Goal: Transaction & Acquisition: Purchase product/service

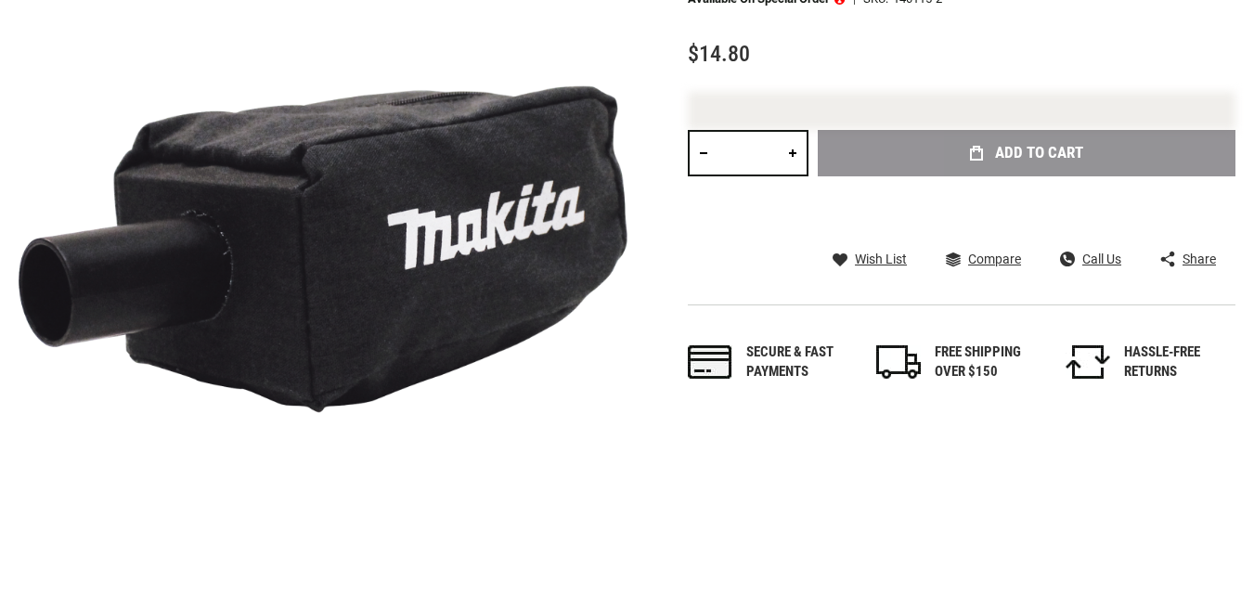
click at [761, 154] on input "*" at bounding box center [748, 153] width 121 height 46
click at [761, 154] on div "Qty *" at bounding box center [748, 176] width 121 height 93
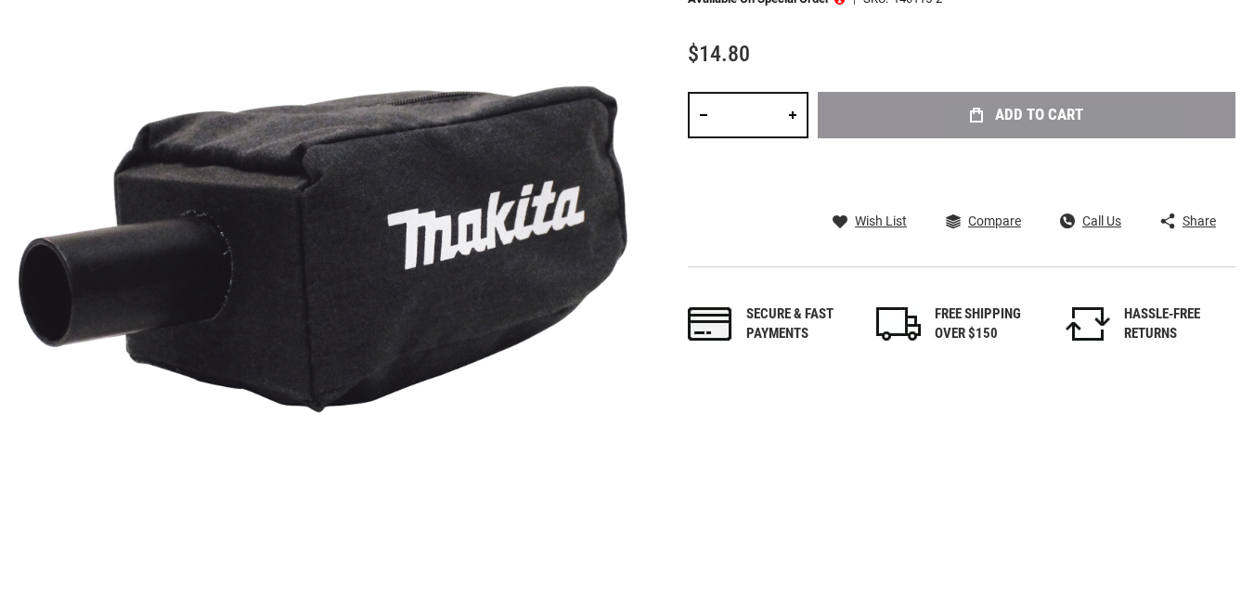
click at [761, 154] on div "Qty *" at bounding box center [748, 138] width 121 height 93
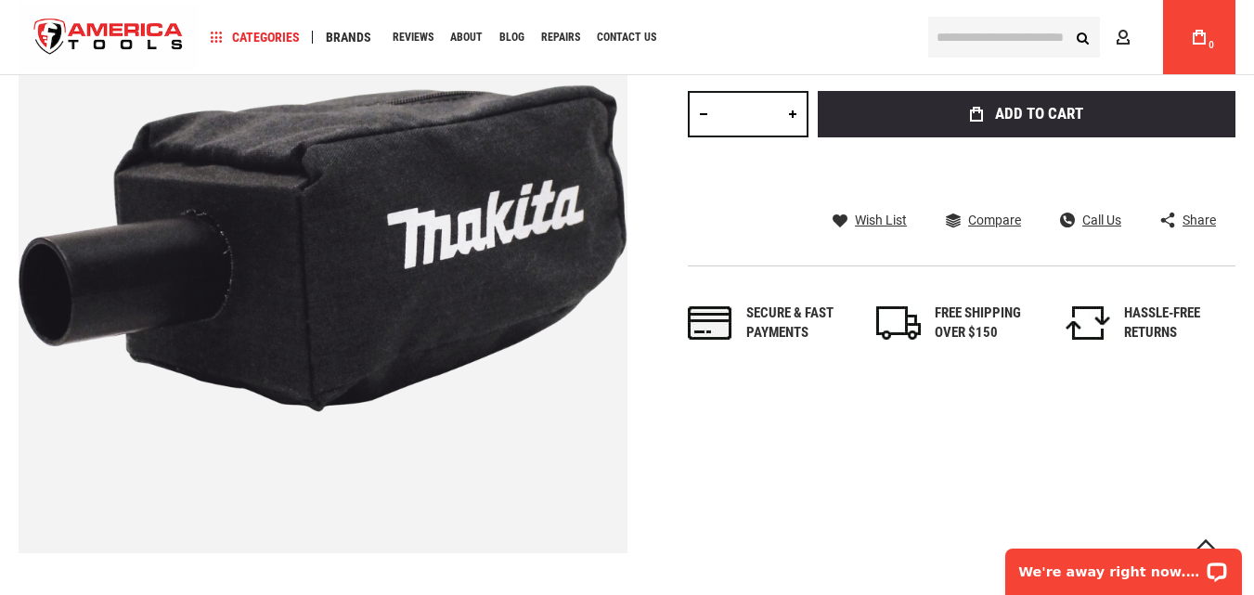
click at [754, 122] on input "*" at bounding box center [748, 114] width 121 height 46
click at [769, 118] on input "*" at bounding box center [748, 114] width 121 height 46
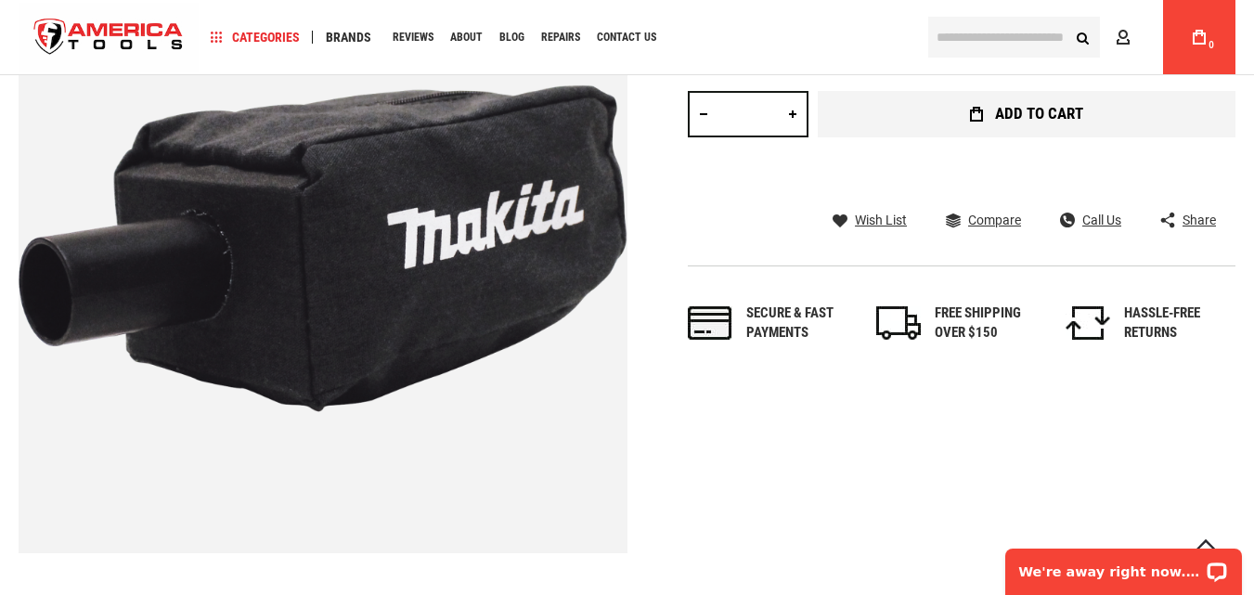
type input "**"
click at [872, 115] on button "Add to Cart" at bounding box center [1027, 114] width 418 height 46
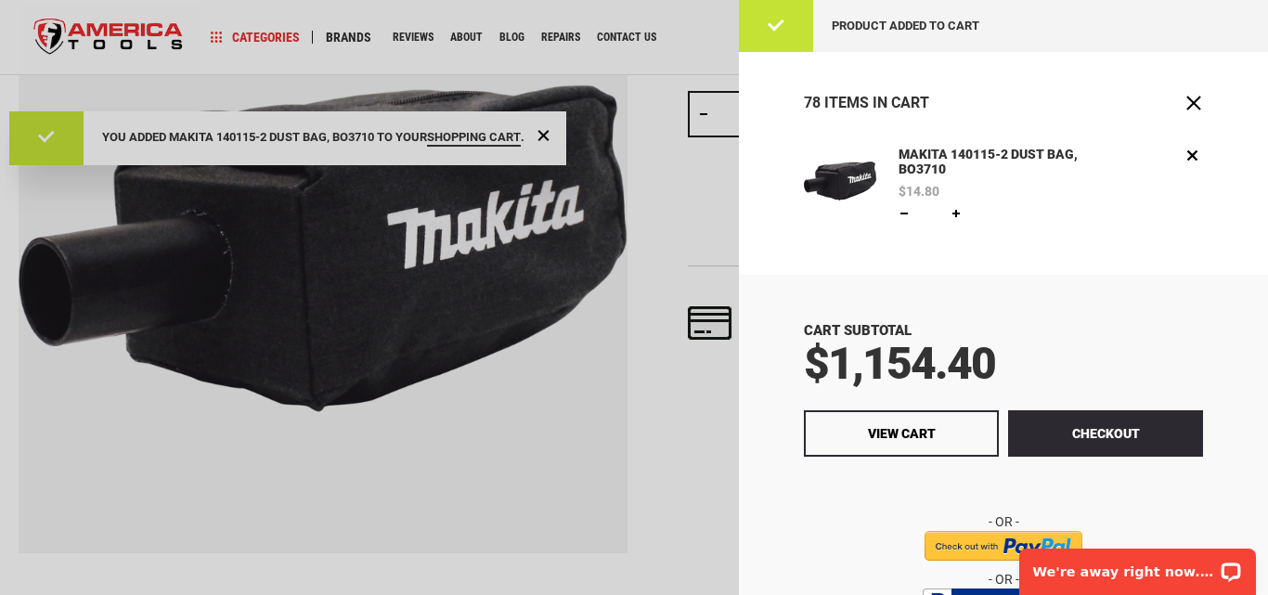
click at [1029, 432] on button "Checkout" at bounding box center [1105, 433] width 195 height 46
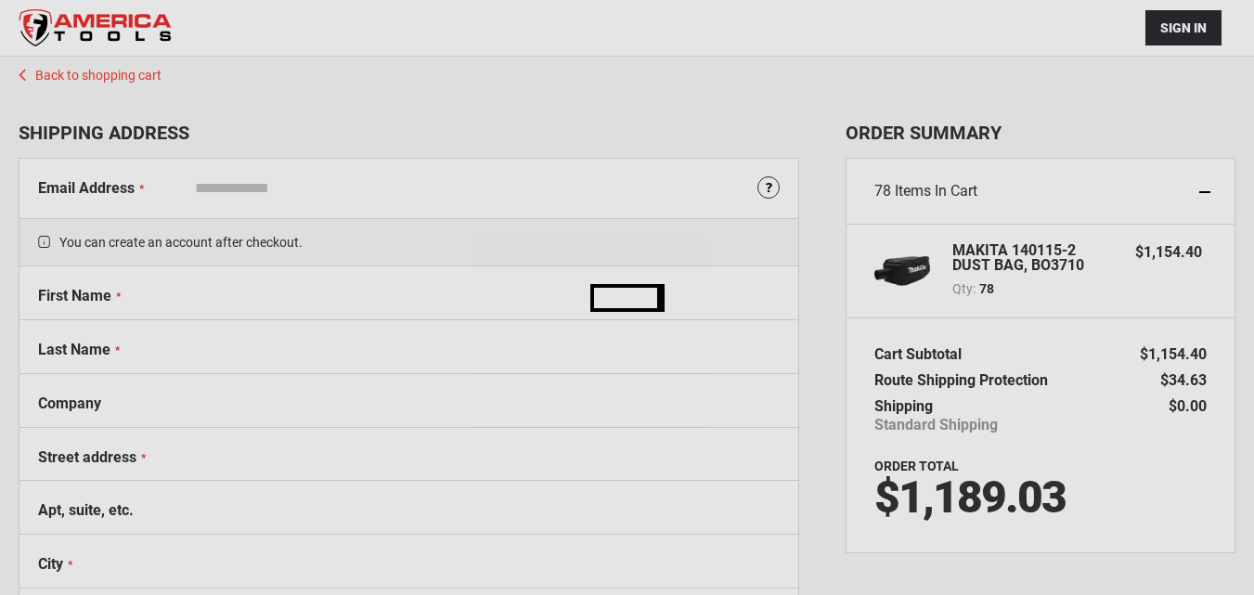
select select "**"
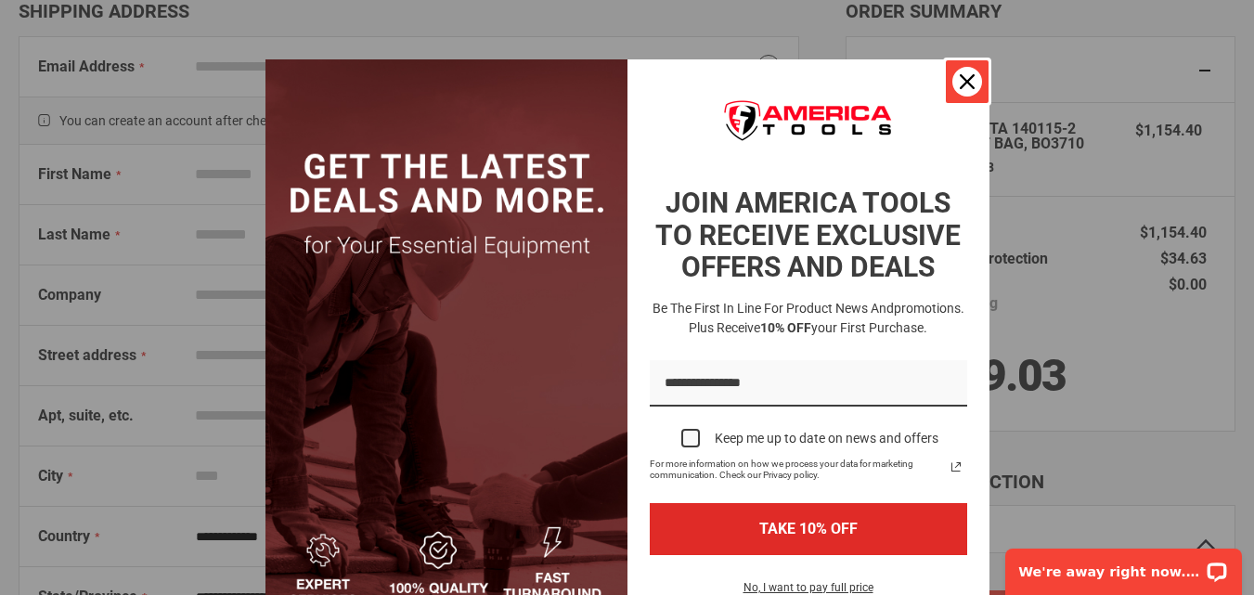
click at [960, 85] on icon "close icon" at bounding box center [967, 81] width 15 height 15
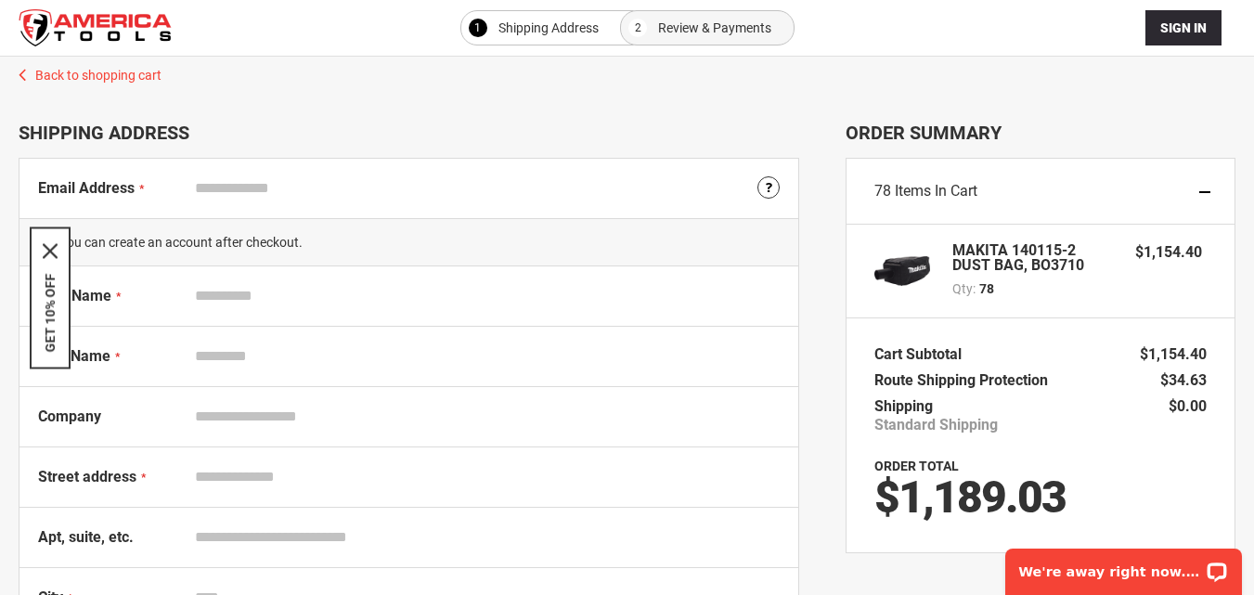
click at [37, 243] on div "GET 10% OFF" at bounding box center [50, 297] width 41 height 142
click at [50, 246] on icon "close icon" at bounding box center [50, 250] width 15 height 15
click at [242, 187] on input "Email Address" at bounding box center [483, 188] width 593 height 35
click at [238, 307] on input "First Name" at bounding box center [483, 295] width 593 height 35
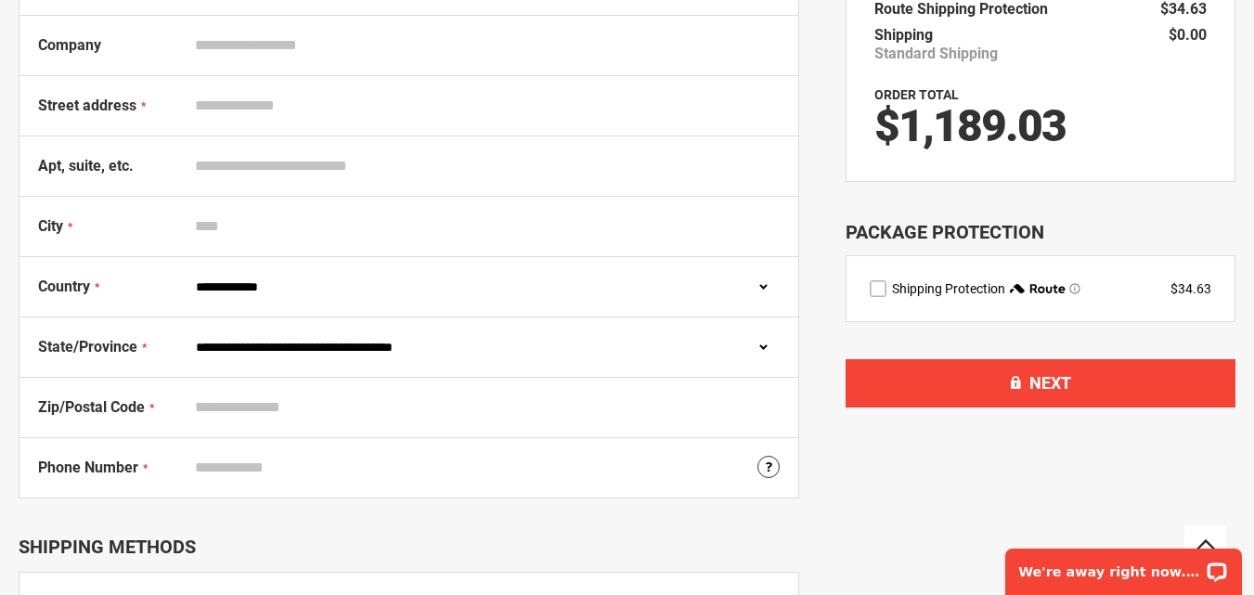
scroll to position [464, 0]
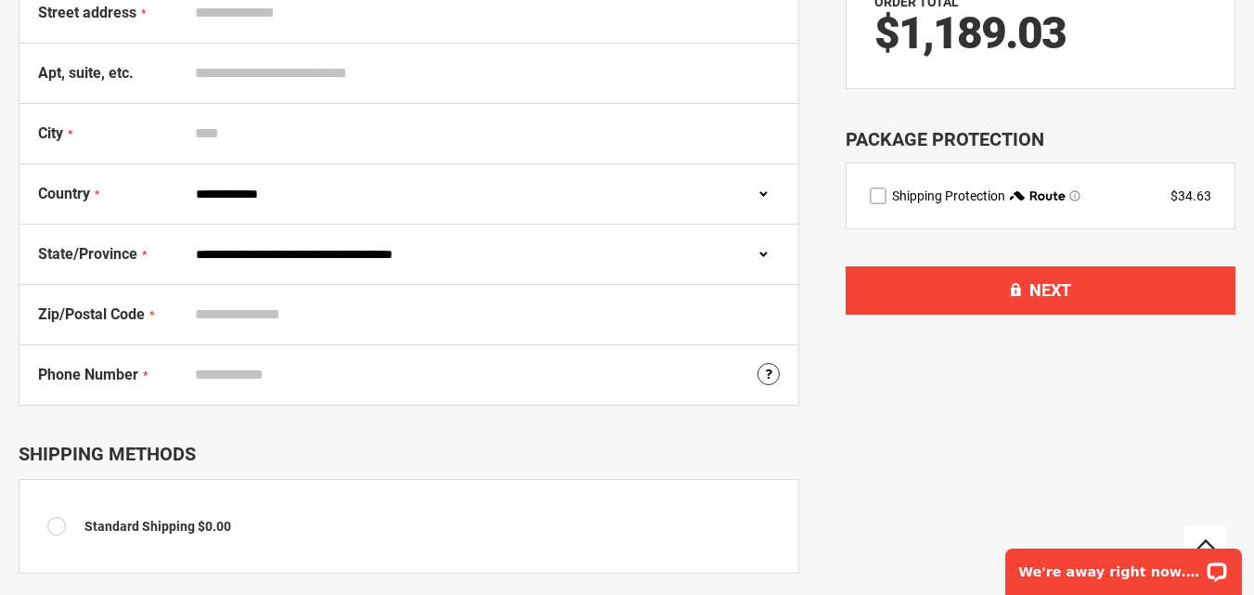
click at [229, 331] on input "Zip/Postal Code" at bounding box center [483, 314] width 593 height 35
click at [240, 368] on input "Phone Number" at bounding box center [483, 374] width 593 height 35
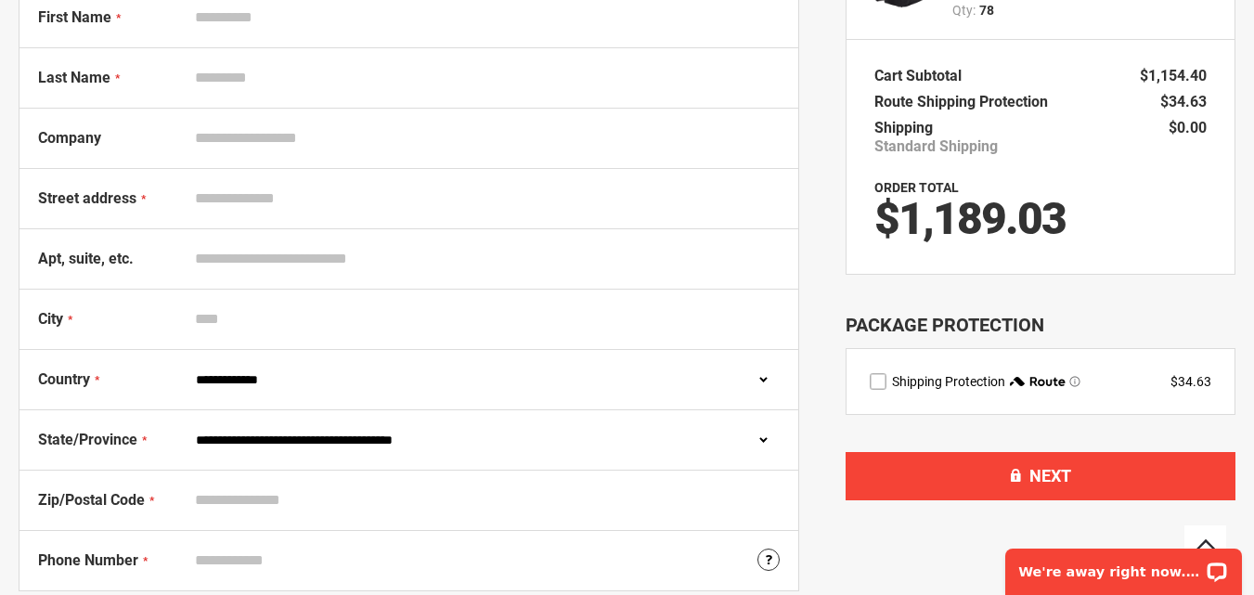
scroll to position [0, 0]
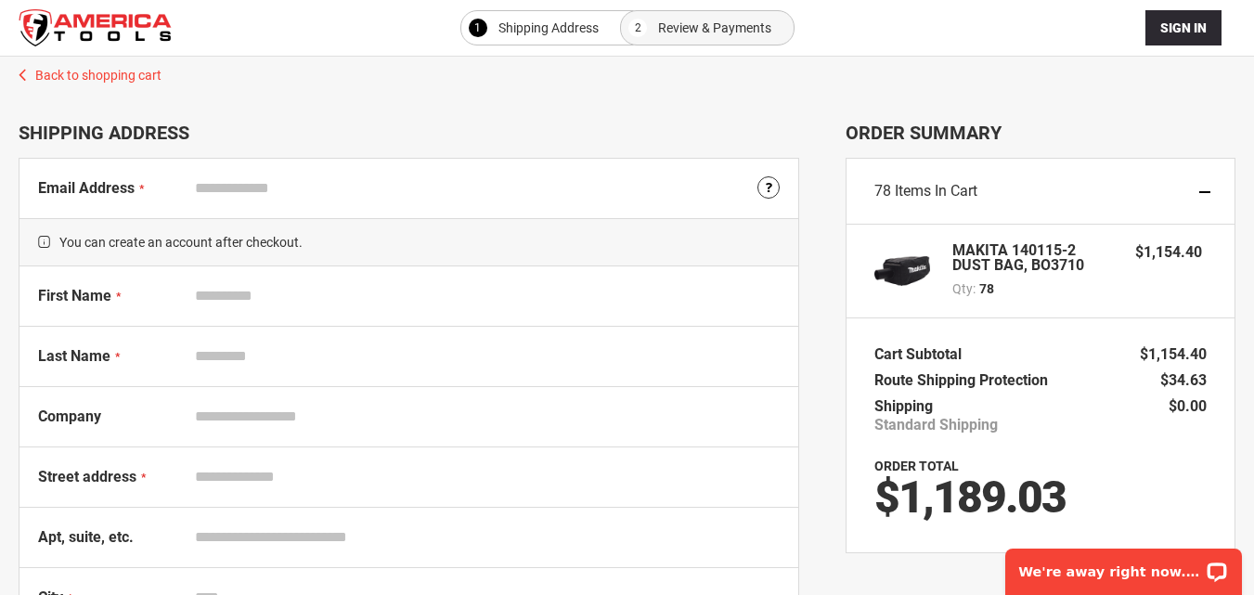
click at [232, 289] on input "First Name" at bounding box center [483, 295] width 593 height 35
click at [229, 361] on input "Last Name" at bounding box center [483, 356] width 593 height 35
click at [233, 421] on input "Company" at bounding box center [483, 416] width 593 height 35
click at [222, 475] on input "Street address" at bounding box center [483, 476] width 593 height 35
click at [216, 419] on input "Company" at bounding box center [483, 416] width 593 height 35
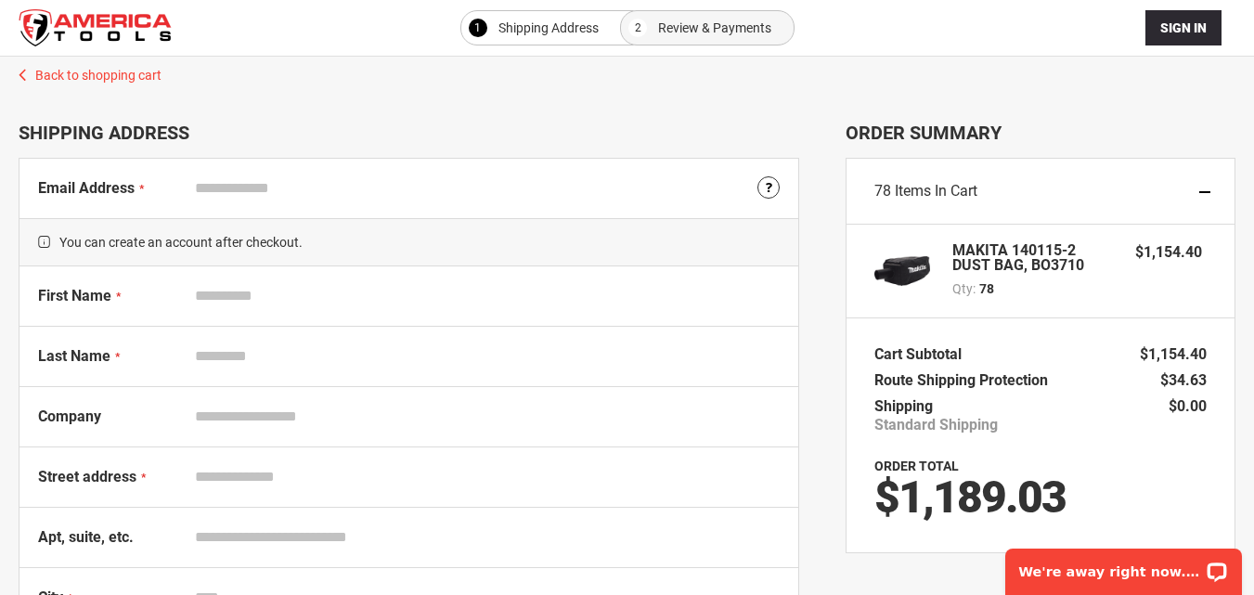
click at [223, 540] on input "Apt, suite, etc." at bounding box center [483, 537] width 593 height 35
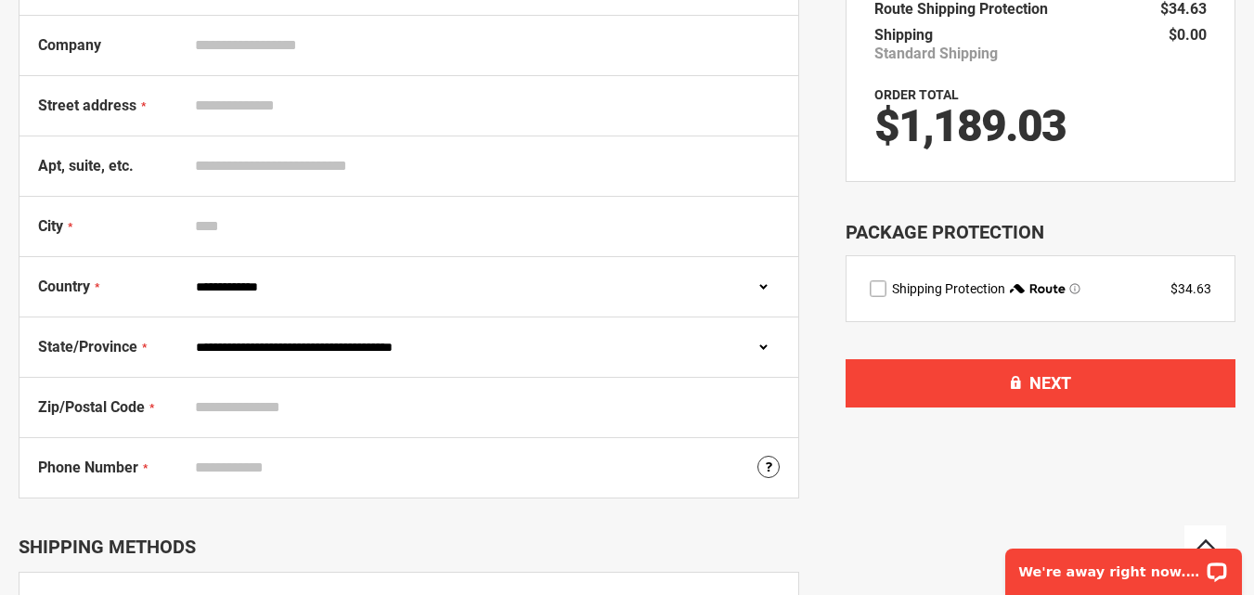
click at [246, 245] on div "City" at bounding box center [408, 227] width 779 height 60
click at [249, 224] on input "City" at bounding box center [483, 226] width 593 height 35
click at [242, 405] on input "Zip/Postal Code" at bounding box center [483, 407] width 593 height 35
click at [231, 482] on input "Phone Number" at bounding box center [483, 467] width 593 height 35
click at [367, 295] on select "**********" at bounding box center [483, 286] width 593 height 35
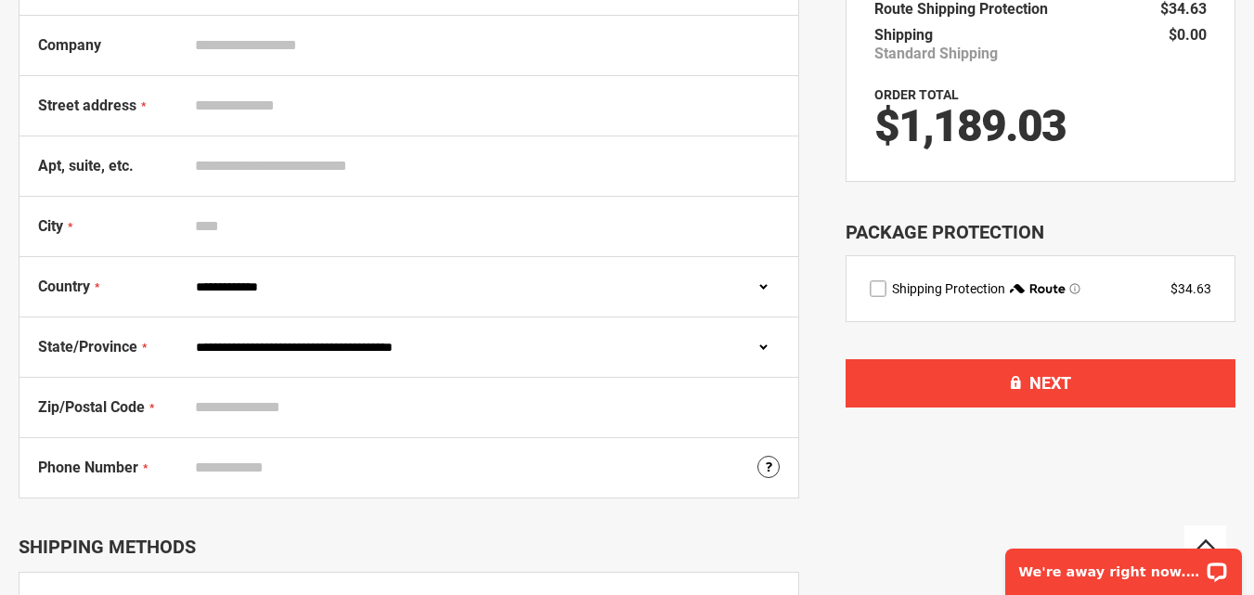
click at [269, 257] on div "**********" at bounding box center [408, 287] width 779 height 60
click at [262, 200] on div "City" at bounding box center [408, 227] width 779 height 60
click at [261, 207] on div "City" at bounding box center [408, 227] width 779 height 60
click at [260, 218] on input "City" at bounding box center [483, 226] width 593 height 35
click at [266, 159] on input "Apt, suite, etc." at bounding box center [483, 165] width 593 height 35
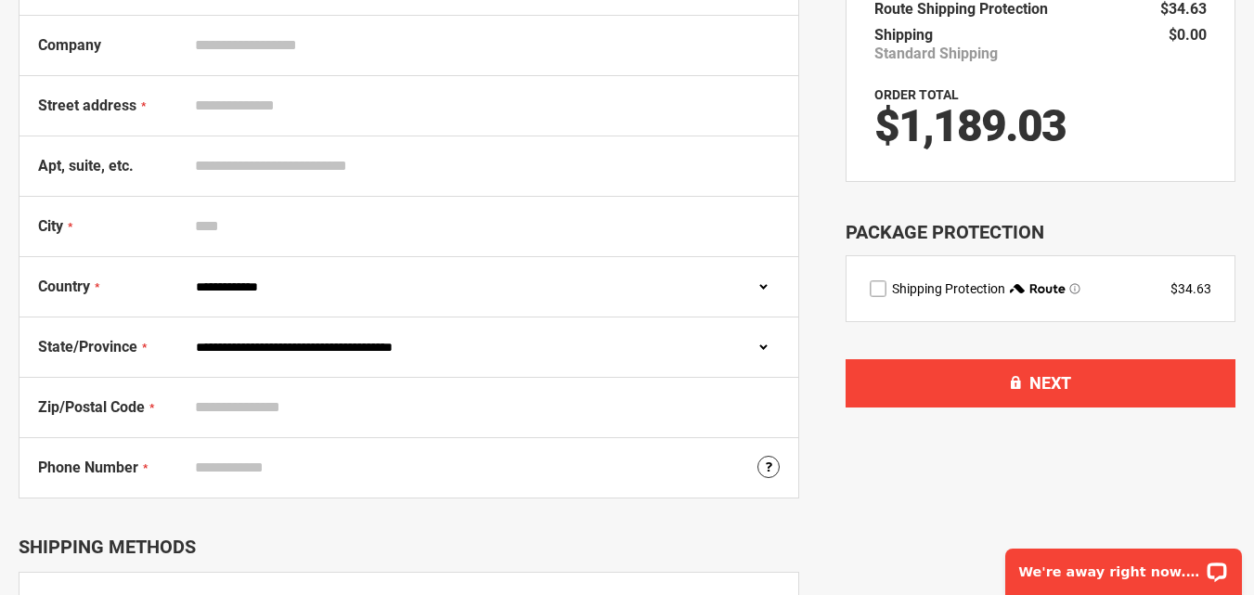
scroll to position [0, 0]
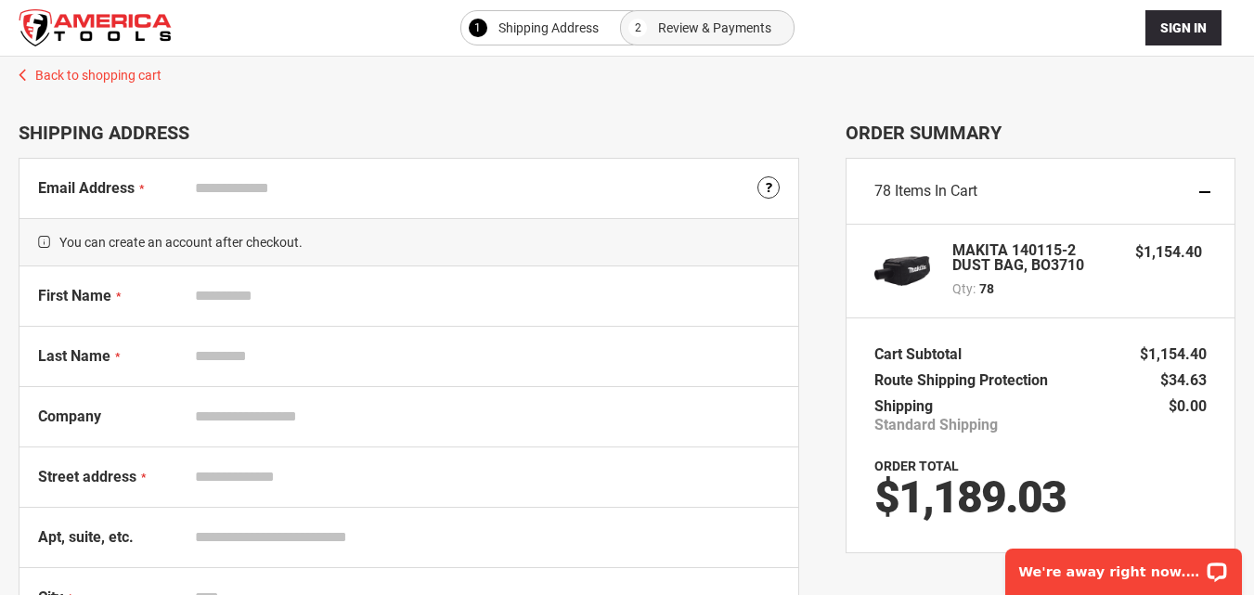
click at [978, 256] on strong "MAKITA 140115-2 DUST BAG, BO3710" at bounding box center [1034, 258] width 164 height 30
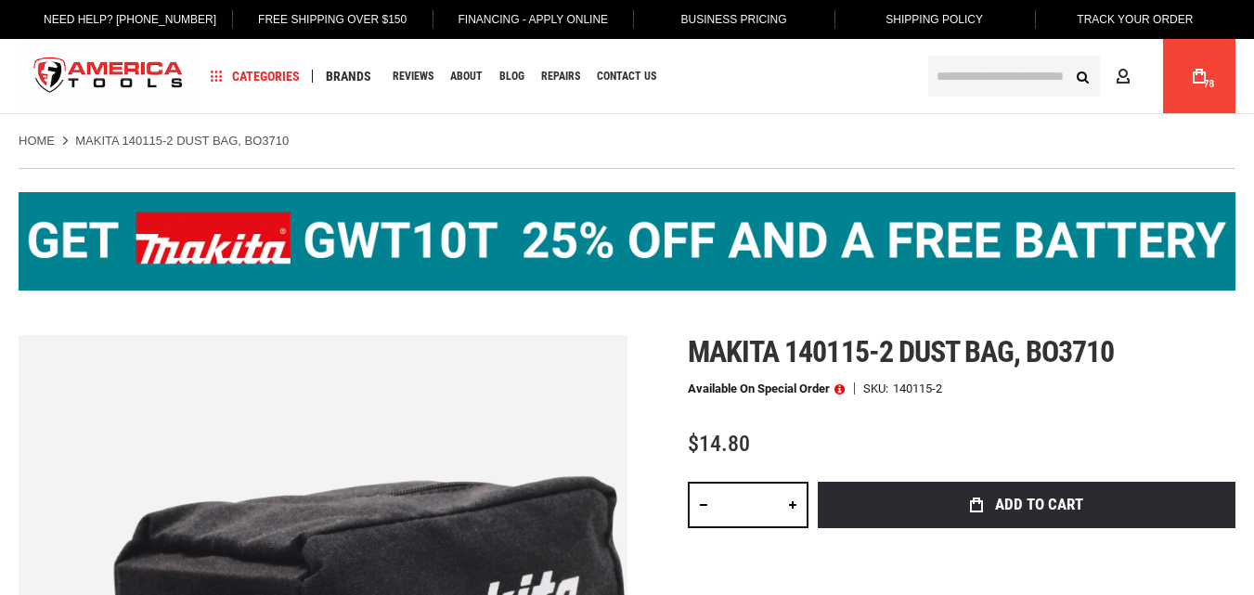
click at [725, 359] on span "Makita 140115-2 dust bag, bo3710" at bounding box center [901, 351] width 426 height 35
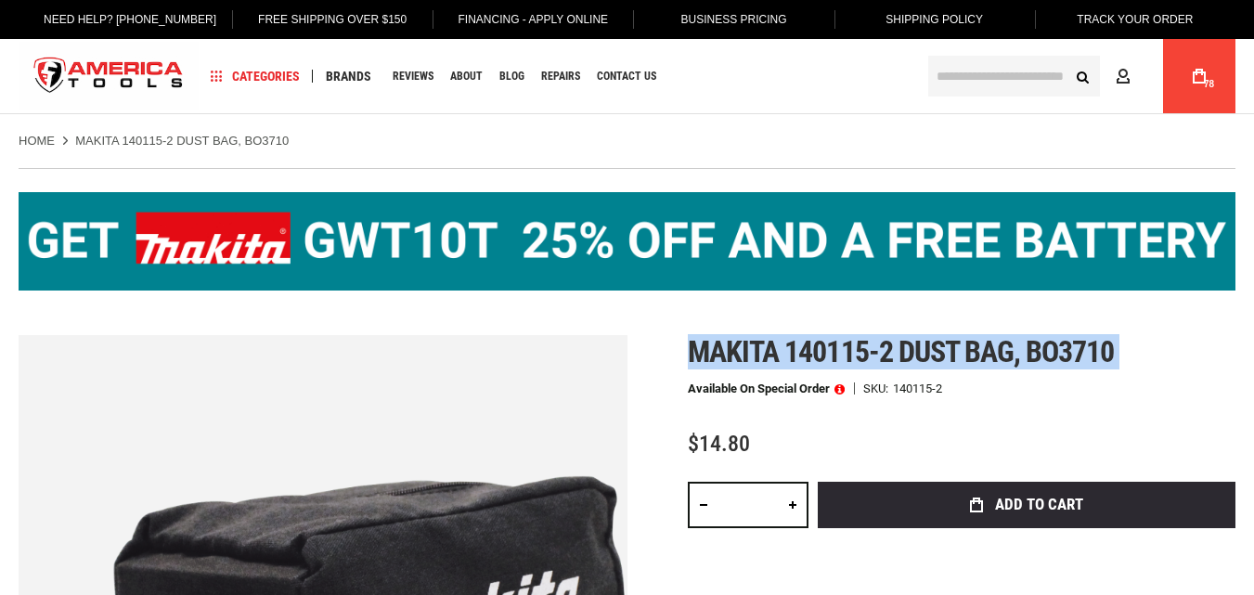
click at [690, 345] on span "Makita 140115-2 dust bag, bo3710" at bounding box center [901, 351] width 426 height 35
click at [719, 448] on span "$14.80" at bounding box center [719, 444] width 62 height 26
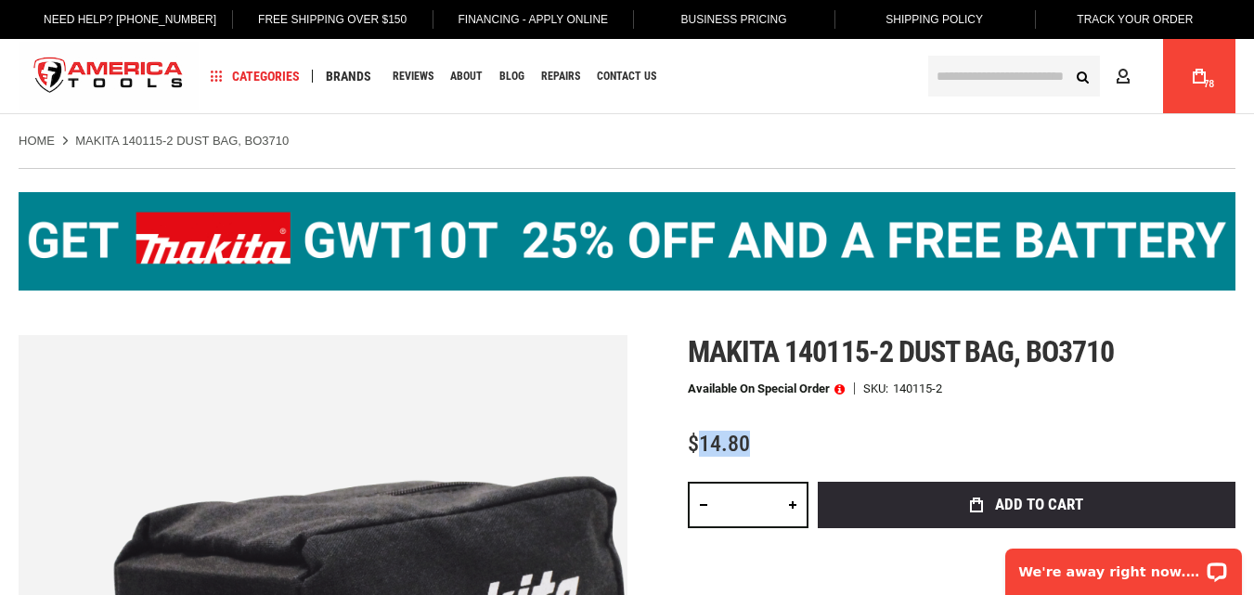
click at [719, 448] on span "$14.80" at bounding box center [719, 444] width 62 height 26
click at [700, 444] on span "$14.80" at bounding box center [719, 444] width 62 height 26
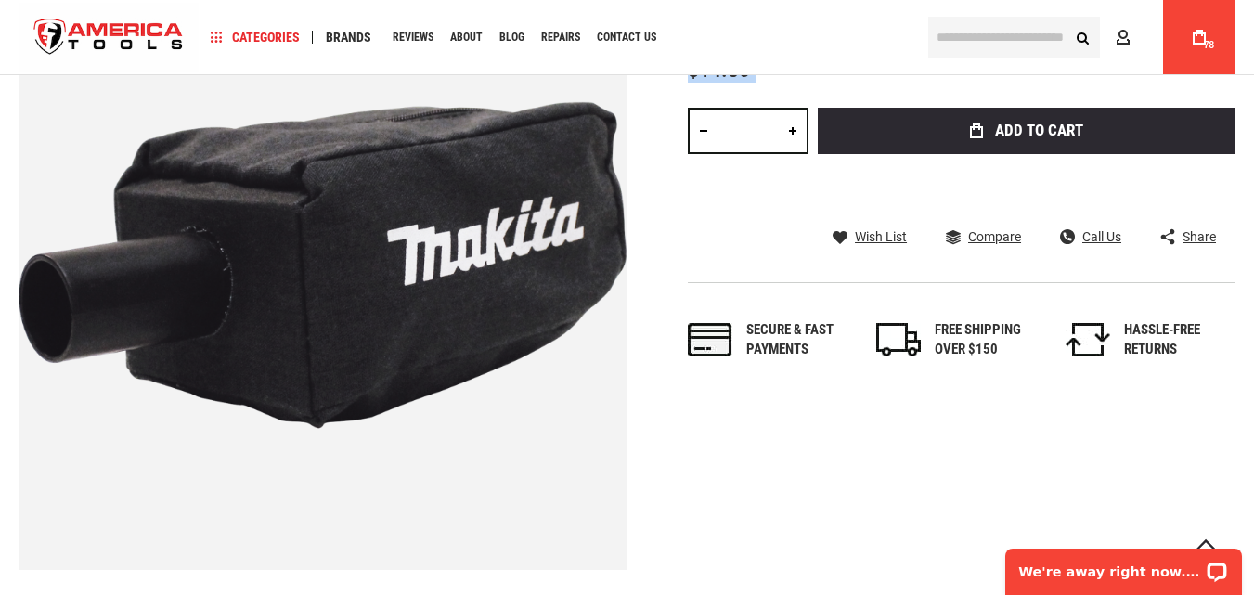
scroll to position [1021, 0]
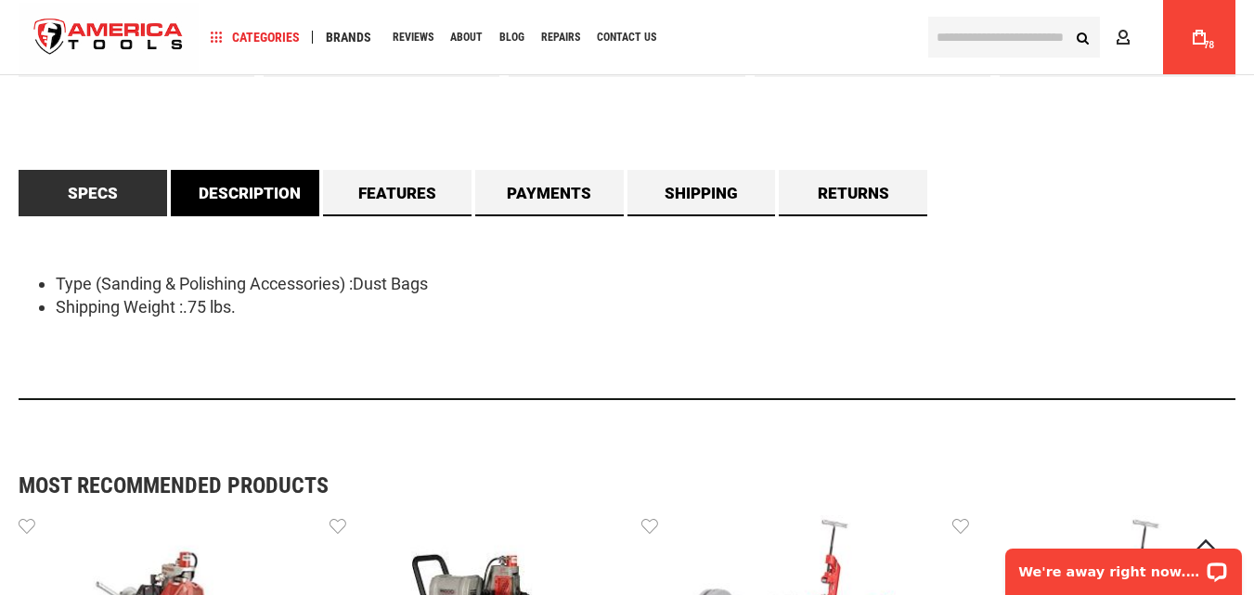
click at [257, 179] on link "Description" at bounding box center [245, 193] width 148 height 46
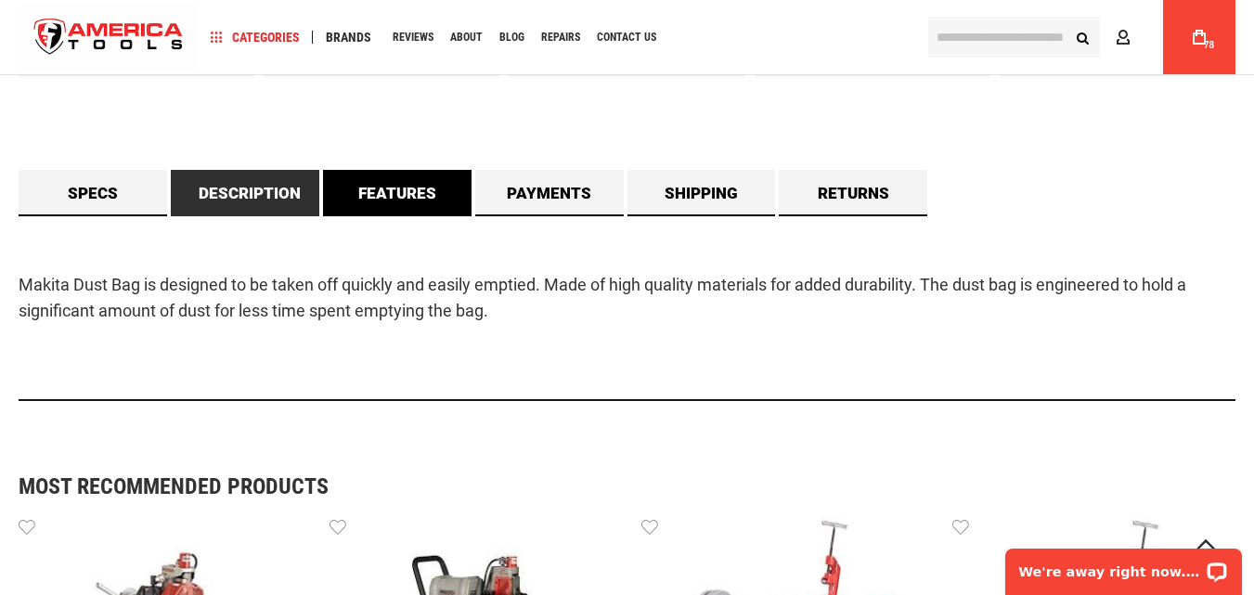
click at [374, 194] on link "Features" at bounding box center [397, 193] width 148 height 46
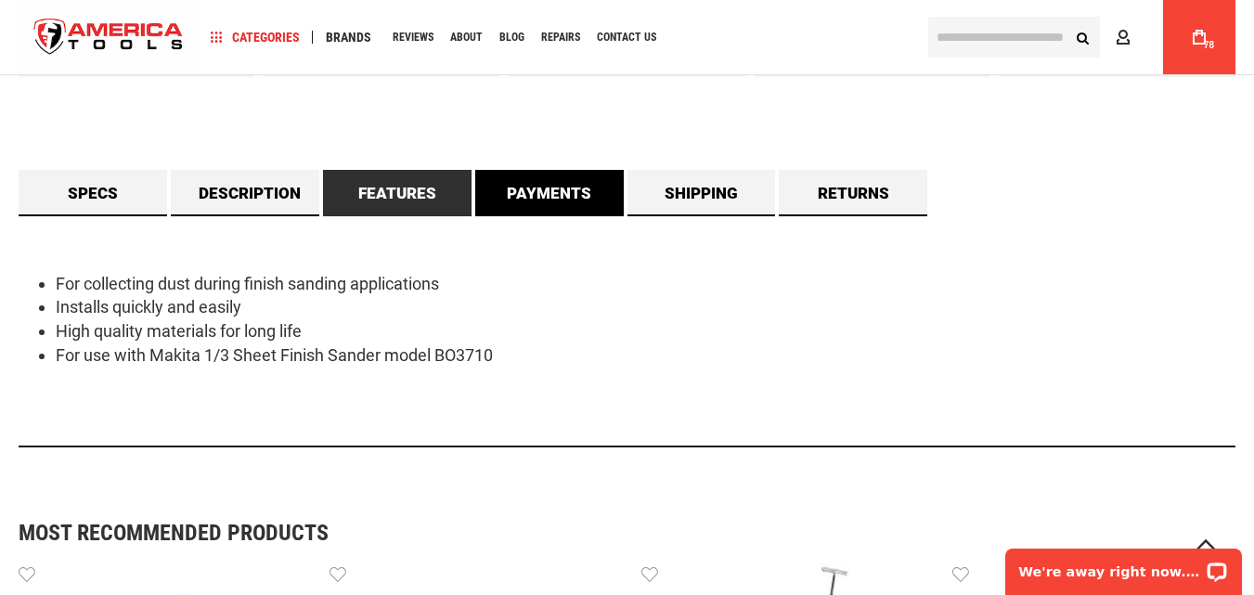
click at [552, 202] on link "Payments" at bounding box center [549, 193] width 148 height 46
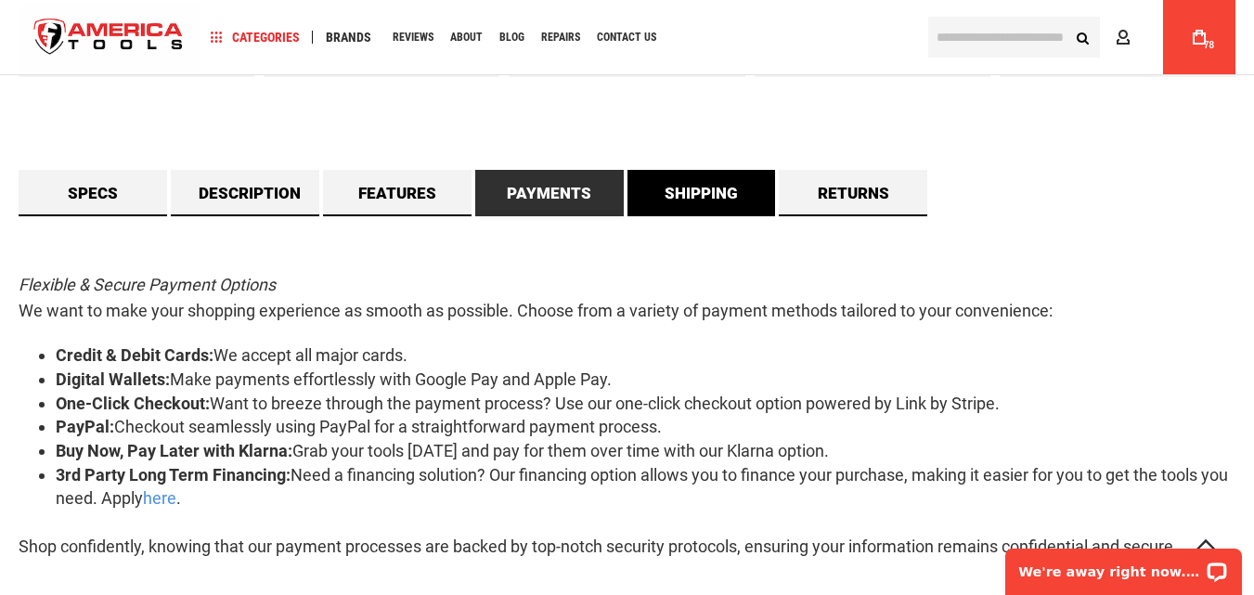
click at [690, 200] on link "Shipping" at bounding box center [701, 193] width 148 height 46
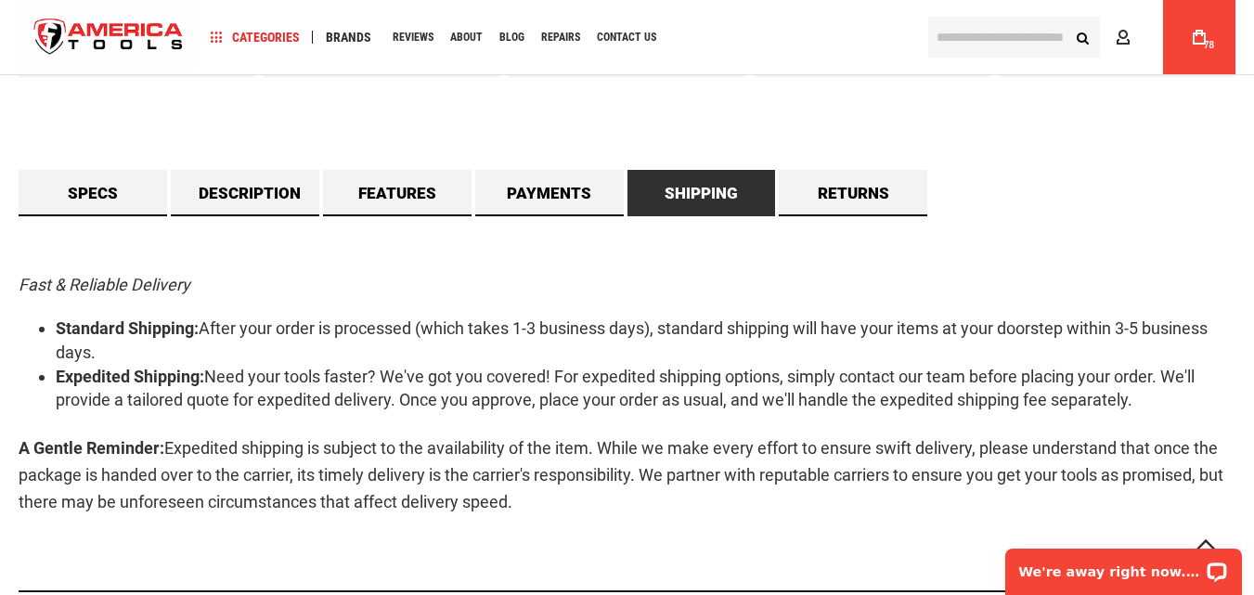
click at [747, 196] on link "Shipping" at bounding box center [701, 193] width 148 height 46
click at [770, 195] on link "Shipping" at bounding box center [701, 193] width 148 height 46
click at [802, 194] on link "Returns" at bounding box center [853, 193] width 148 height 46
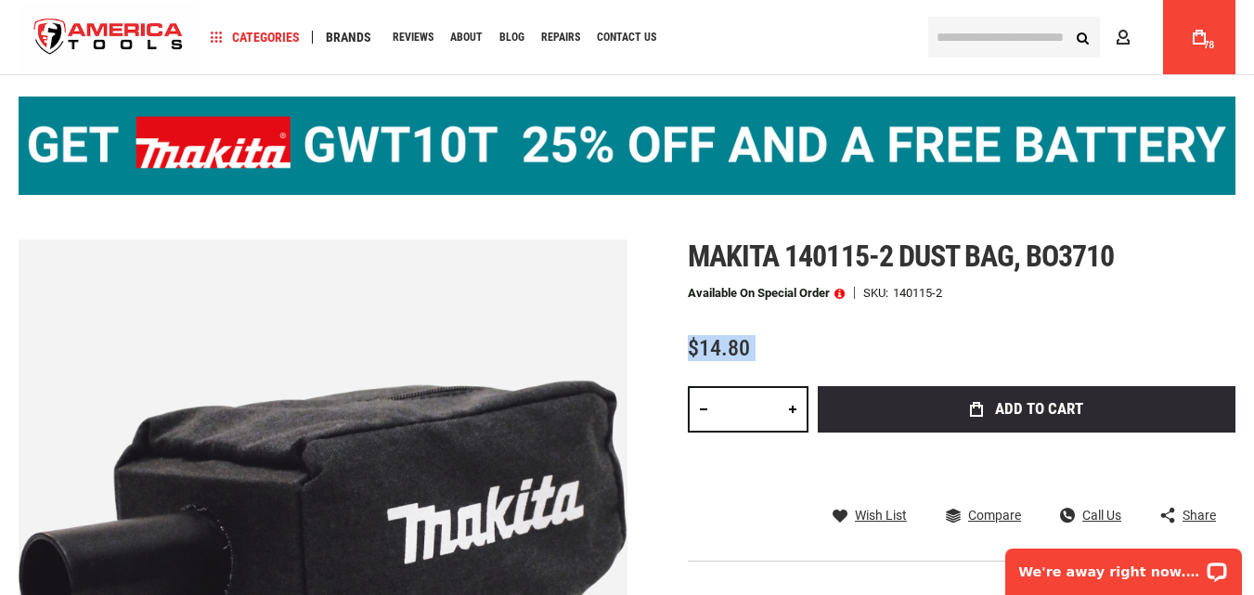
scroll to position [0, 0]
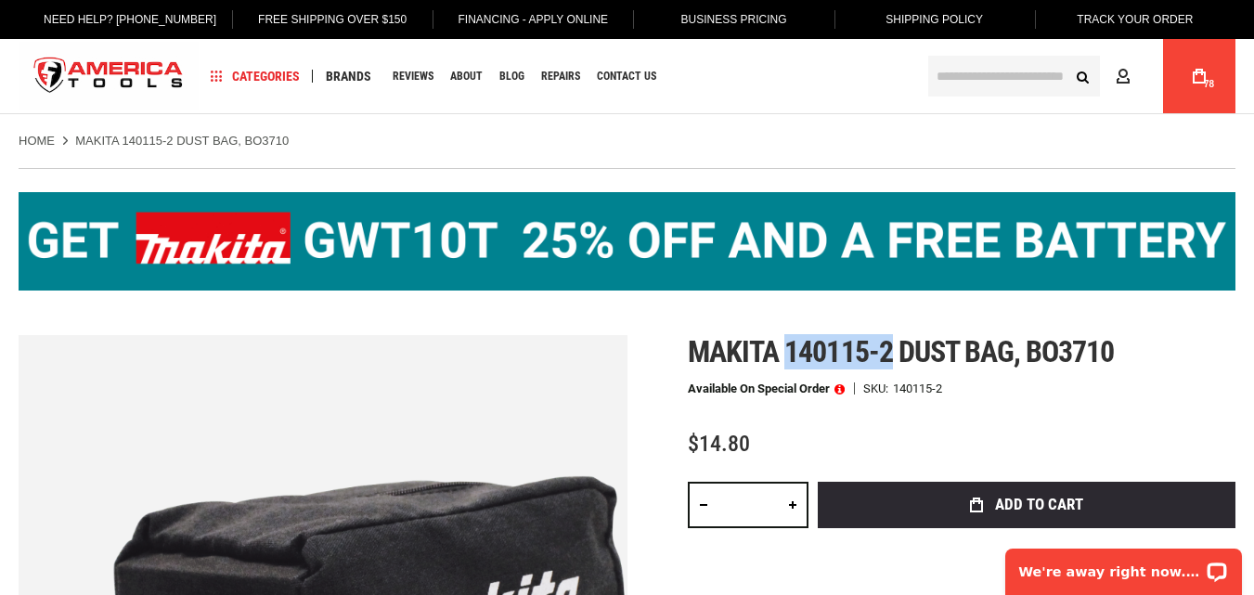
drag, startPoint x: 790, startPoint y: 344, endPoint x: 889, endPoint y: 346, distance: 99.3
click at [889, 346] on span "Makita 140115-2 dust bag, bo3710" at bounding box center [901, 351] width 426 height 35
copy span "140115-2"
